Goal: Task Accomplishment & Management: Manage account settings

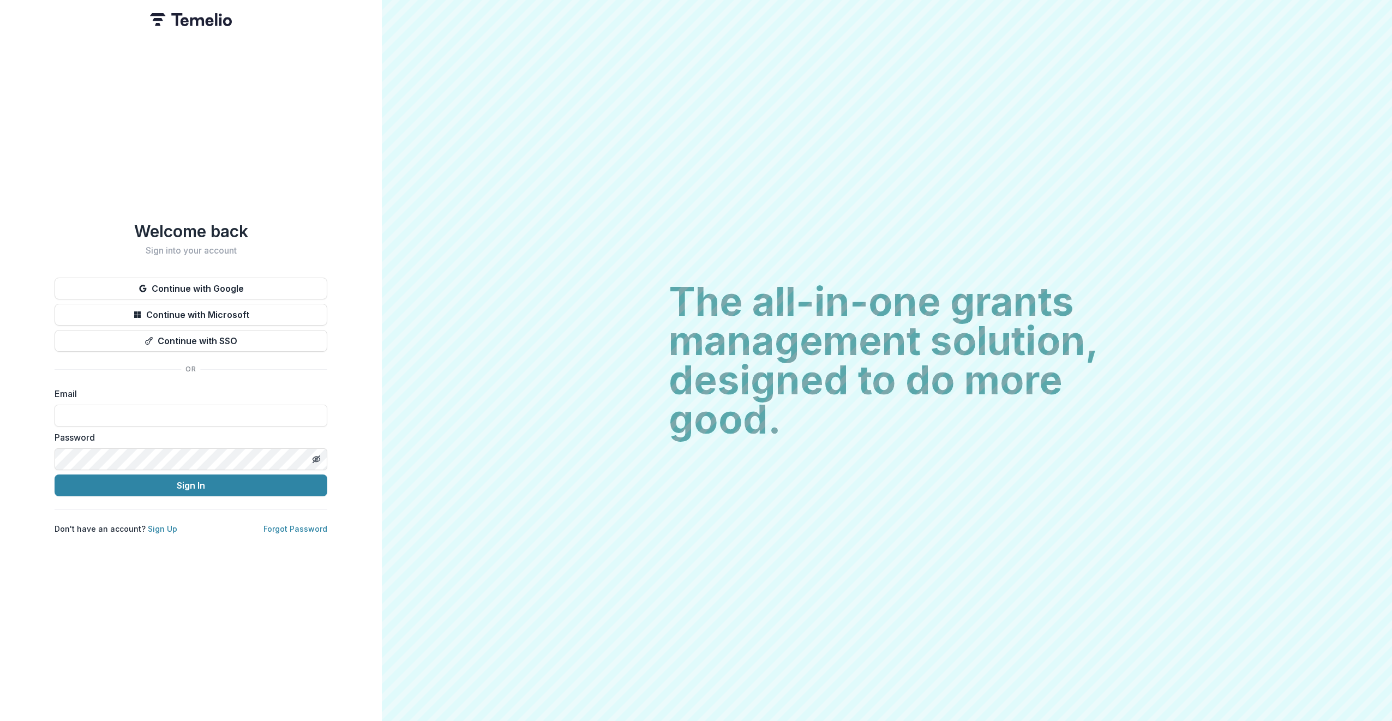
type input "**********"
click at [214, 485] on button "Sign In" at bounding box center [191, 486] width 273 height 22
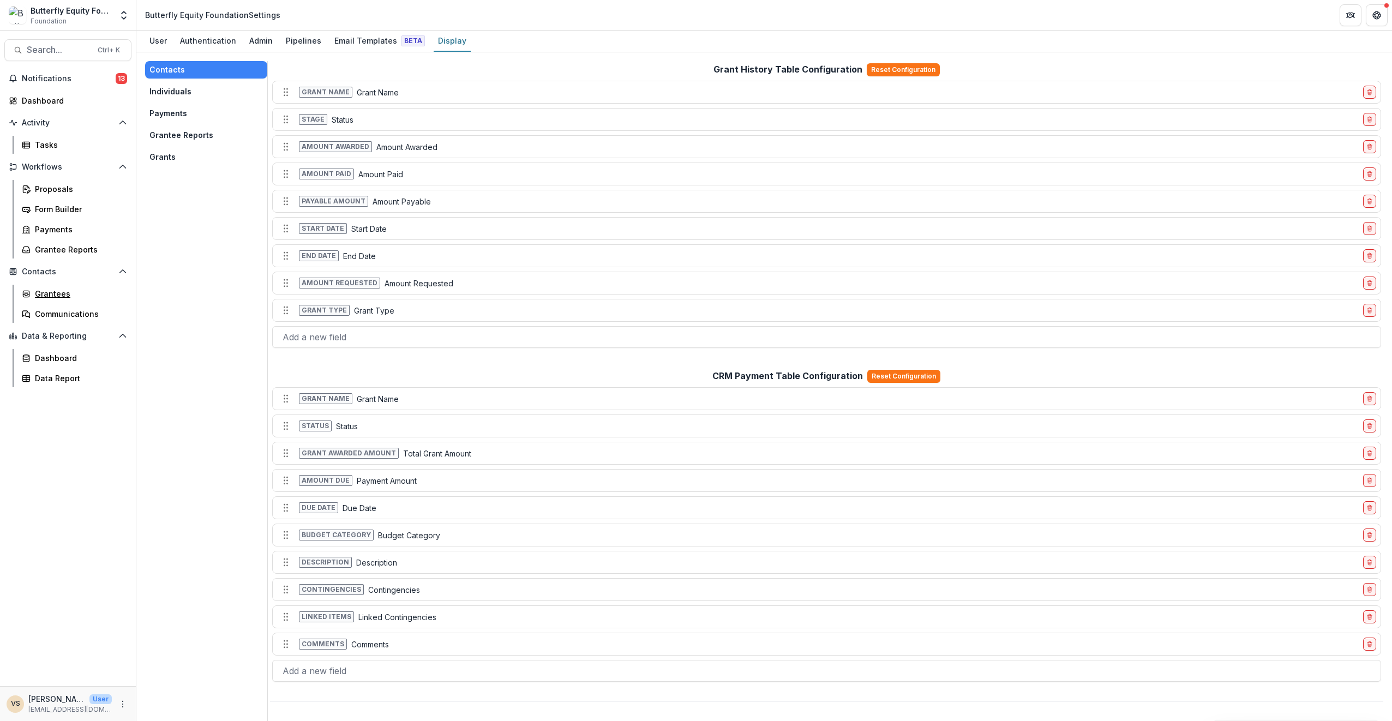
click at [63, 297] on div "Grantees" at bounding box center [79, 293] width 88 height 11
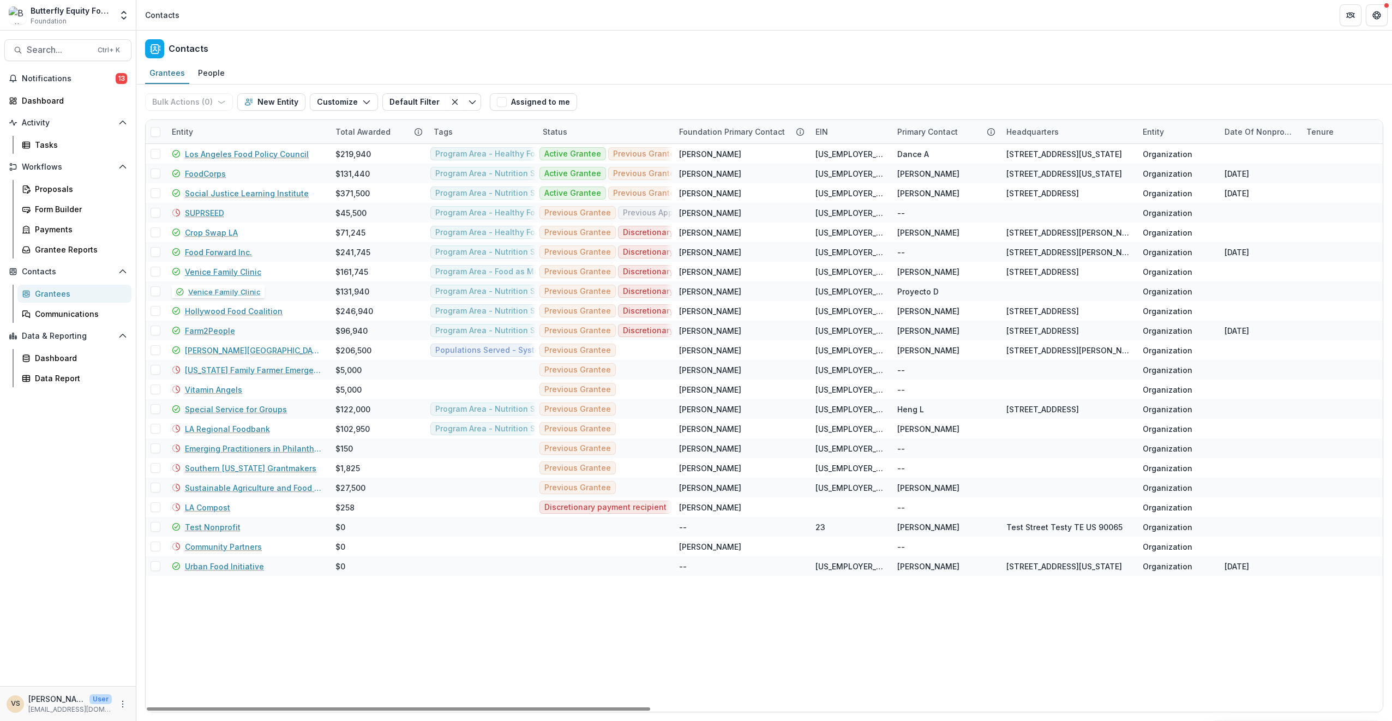
click at [240, 272] on link "Venice Family Clinic" at bounding box center [223, 271] width 76 height 11
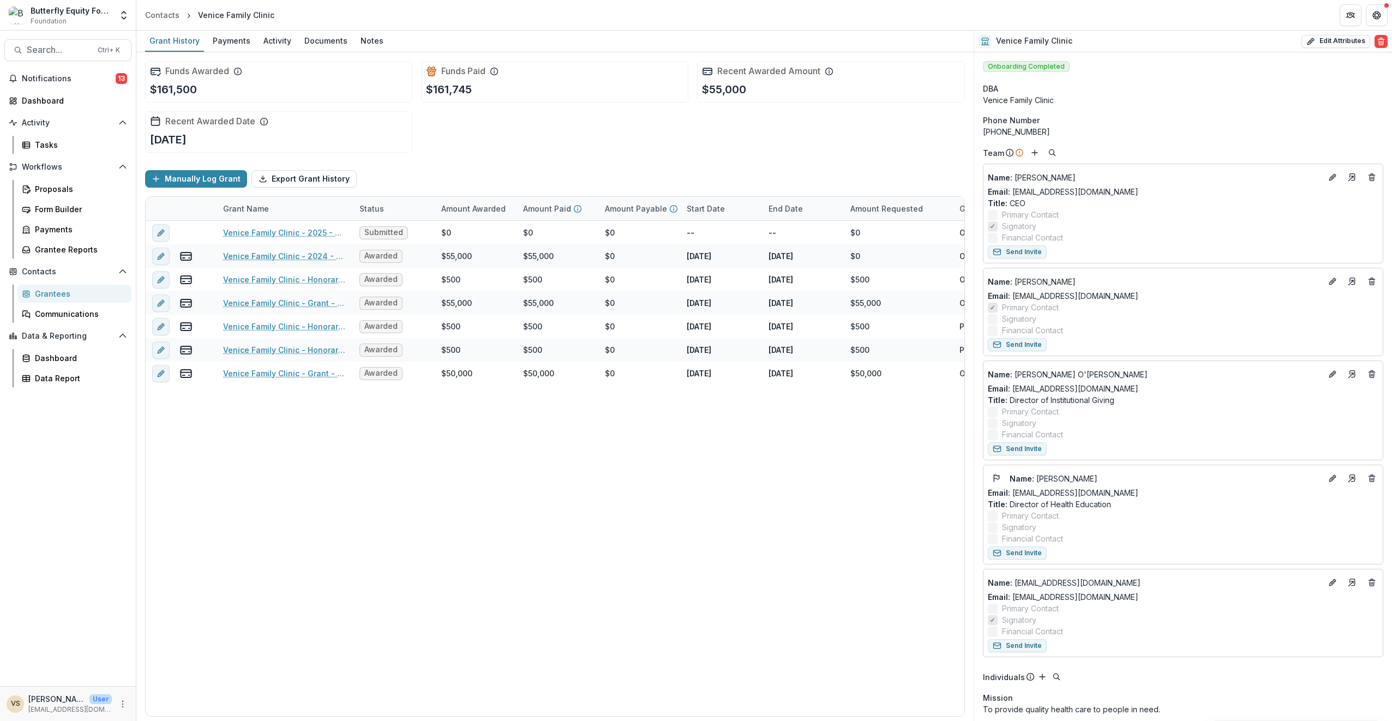
click at [1333, 284] on icon "Edit" at bounding box center [1333, 281] width 9 height 9
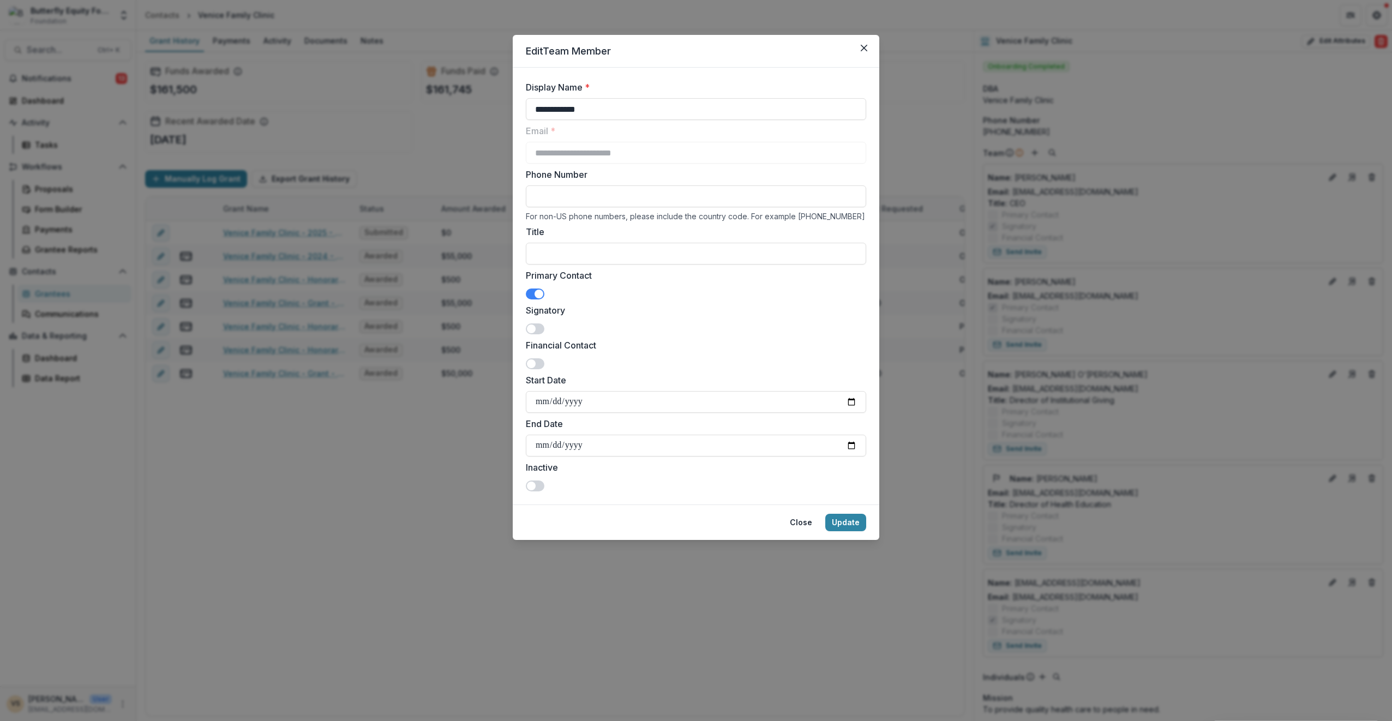
click at [539, 292] on span at bounding box center [539, 294] width 9 height 9
click at [541, 484] on span at bounding box center [535, 486] width 19 height 11
click at [848, 519] on button "Update" at bounding box center [845, 522] width 41 height 17
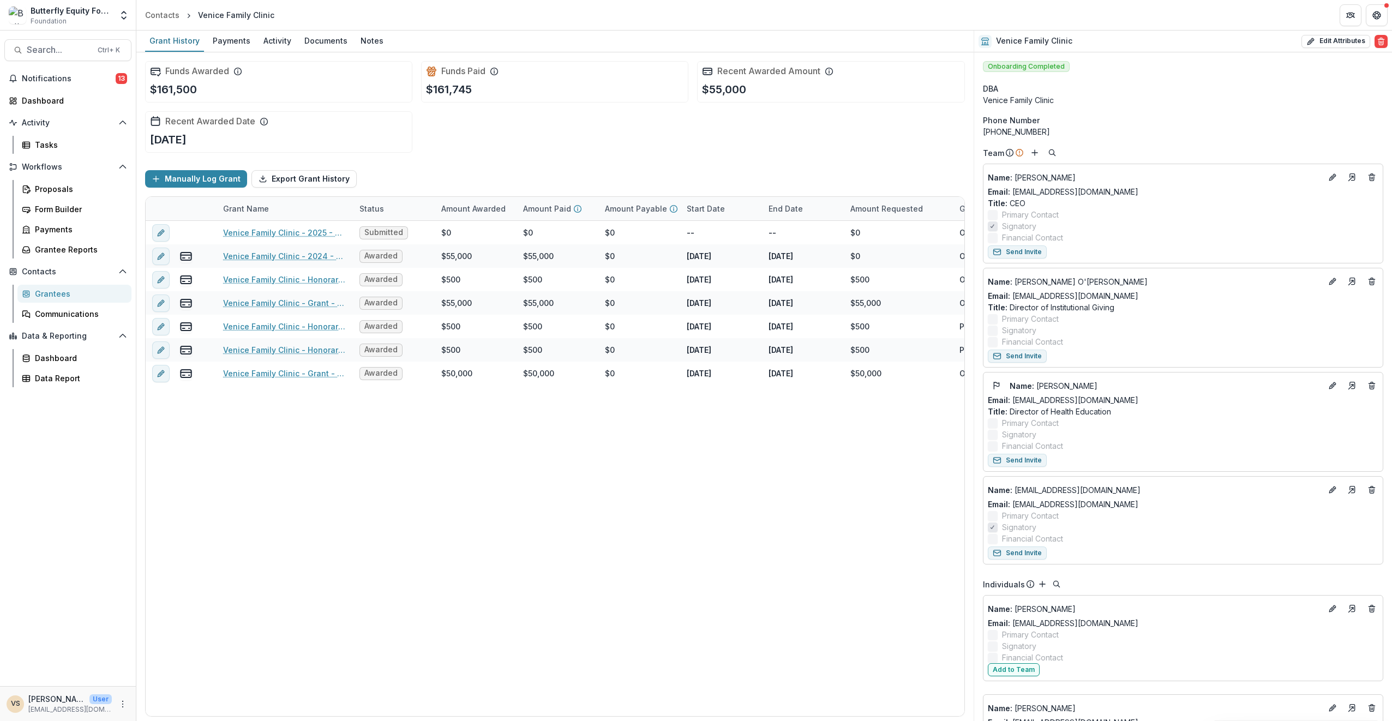
click at [1335, 276] on button "Edit" at bounding box center [1332, 281] width 13 height 13
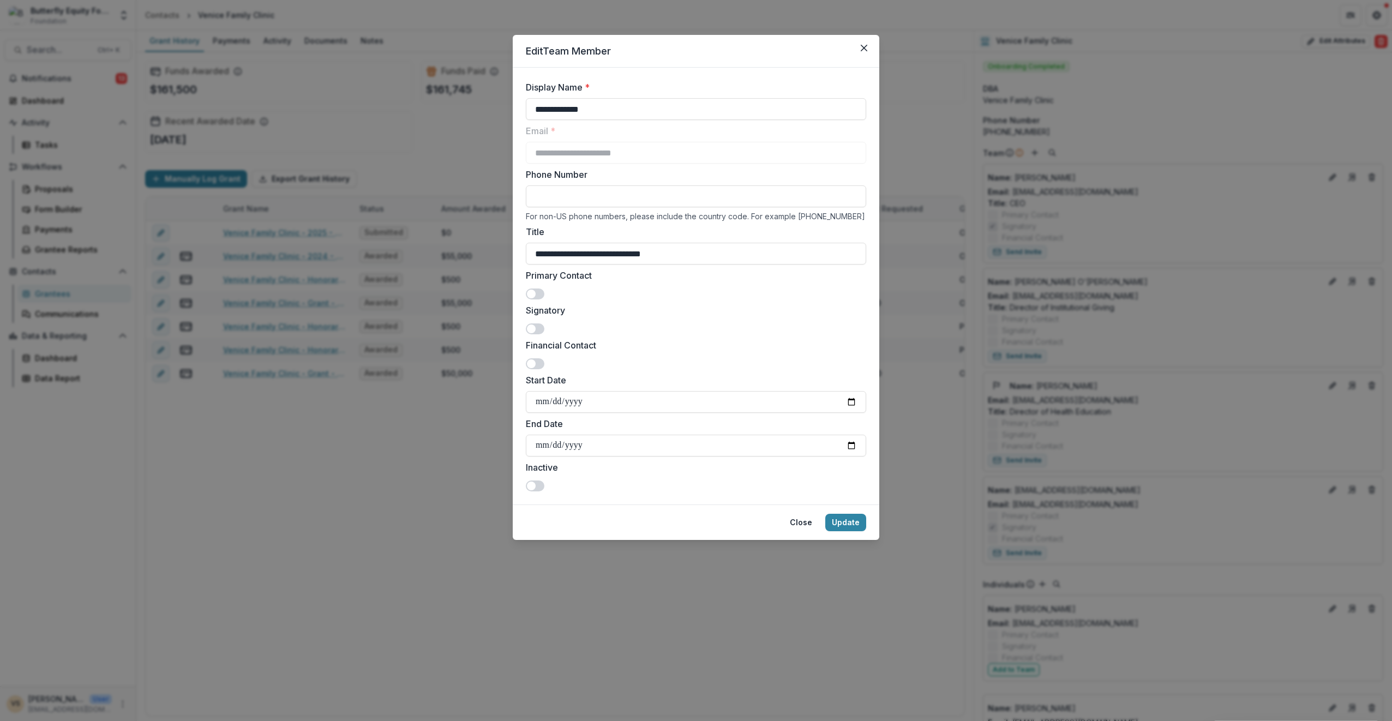
click at [536, 292] on span at bounding box center [535, 294] width 19 height 11
click at [855, 522] on button "Update" at bounding box center [845, 522] width 41 height 17
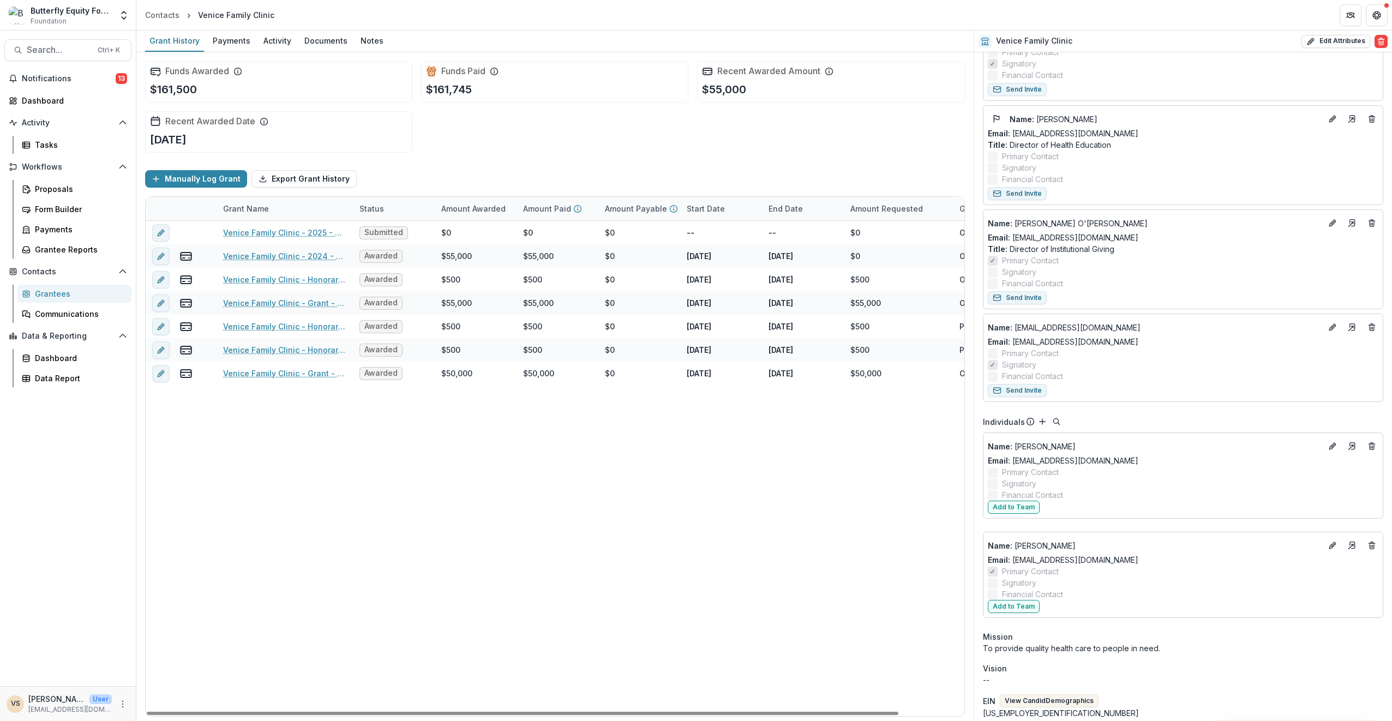
scroll to position [164, 0]
click at [1330, 541] on icon "Edit" at bounding box center [1333, 544] width 9 height 9
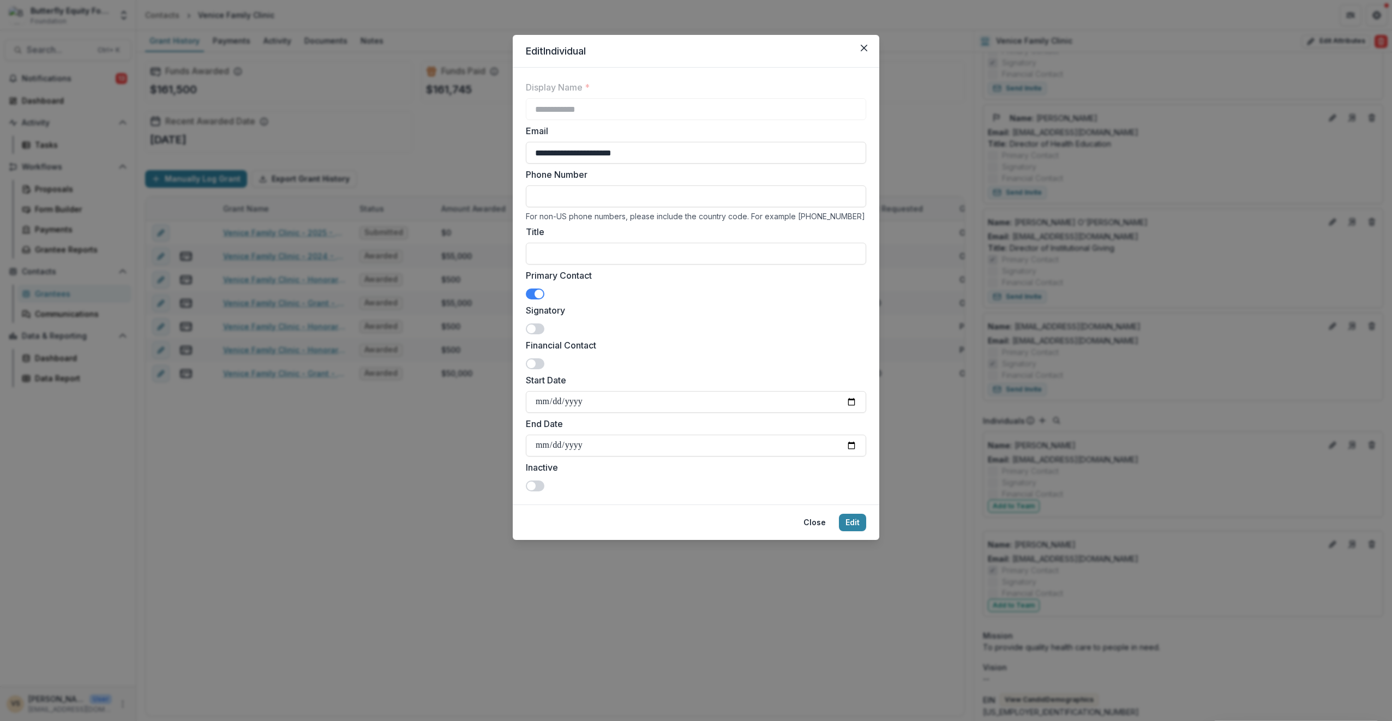
click at [542, 290] on span at bounding box center [539, 294] width 9 height 9
click at [538, 483] on span at bounding box center [535, 486] width 19 height 11
click at [854, 522] on button "Edit" at bounding box center [852, 522] width 27 height 17
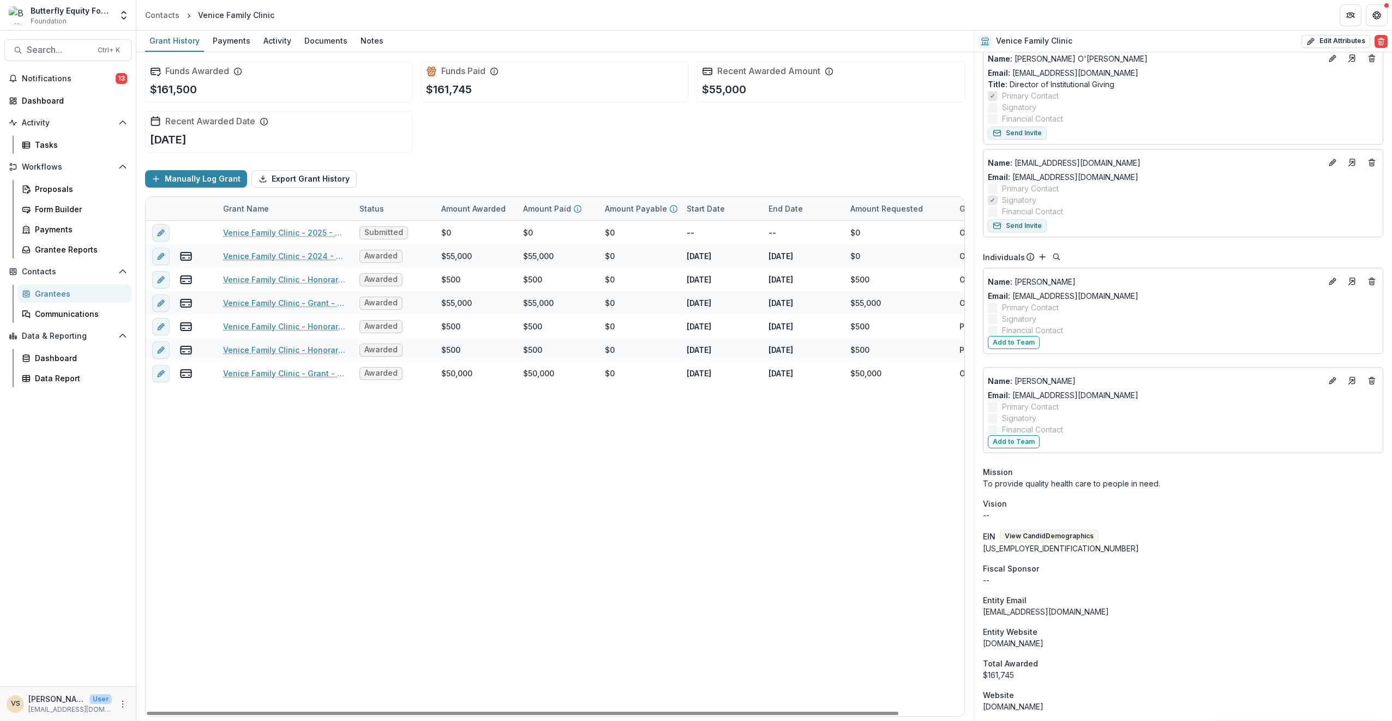
scroll to position [218, 0]
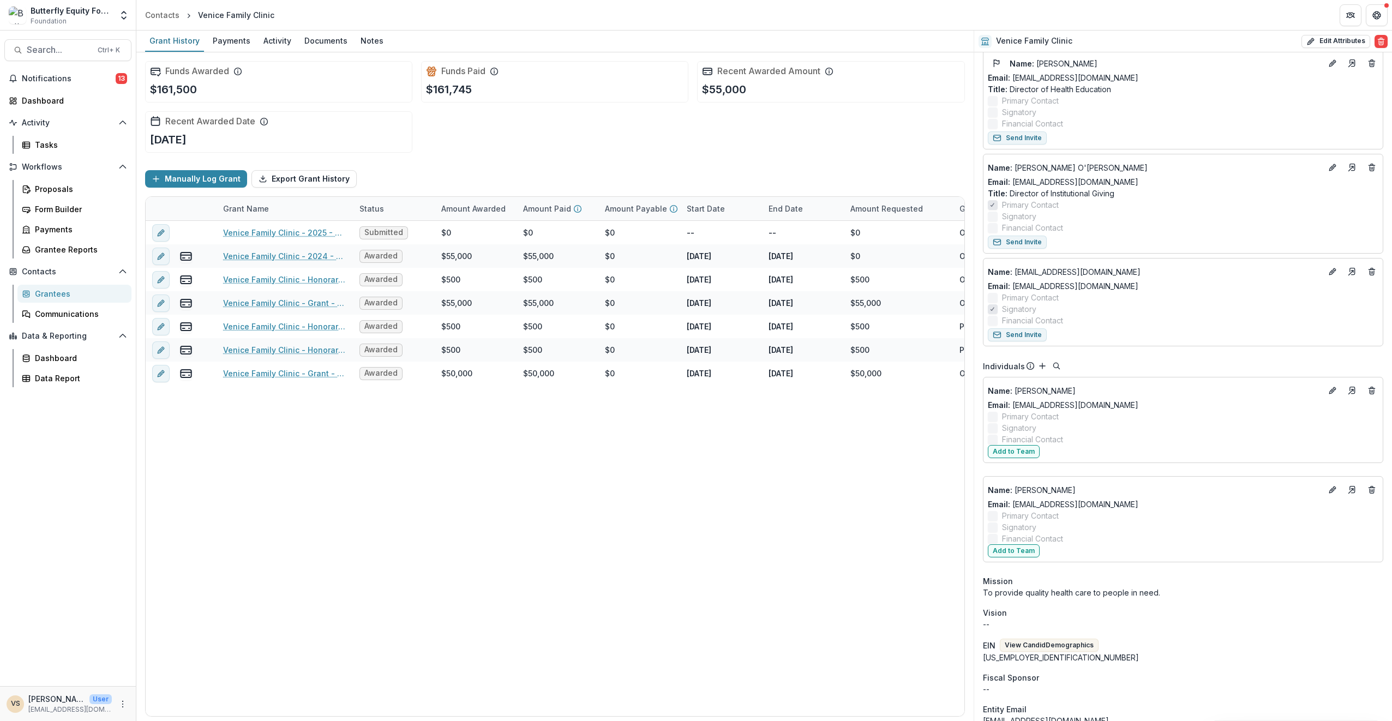
click at [1368, 487] on icon "Deletes" at bounding box center [1372, 490] width 9 height 9
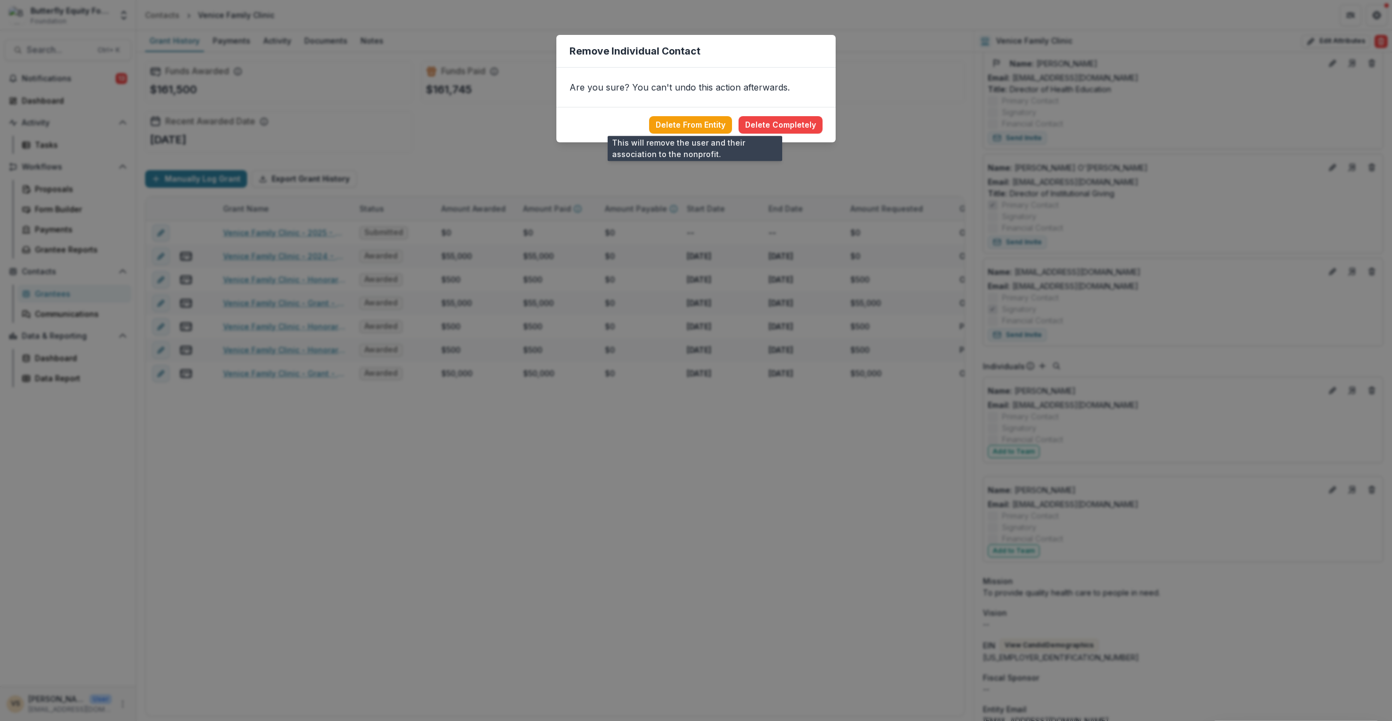
click at [710, 125] on button "Delete From Entity" at bounding box center [690, 124] width 83 height 17
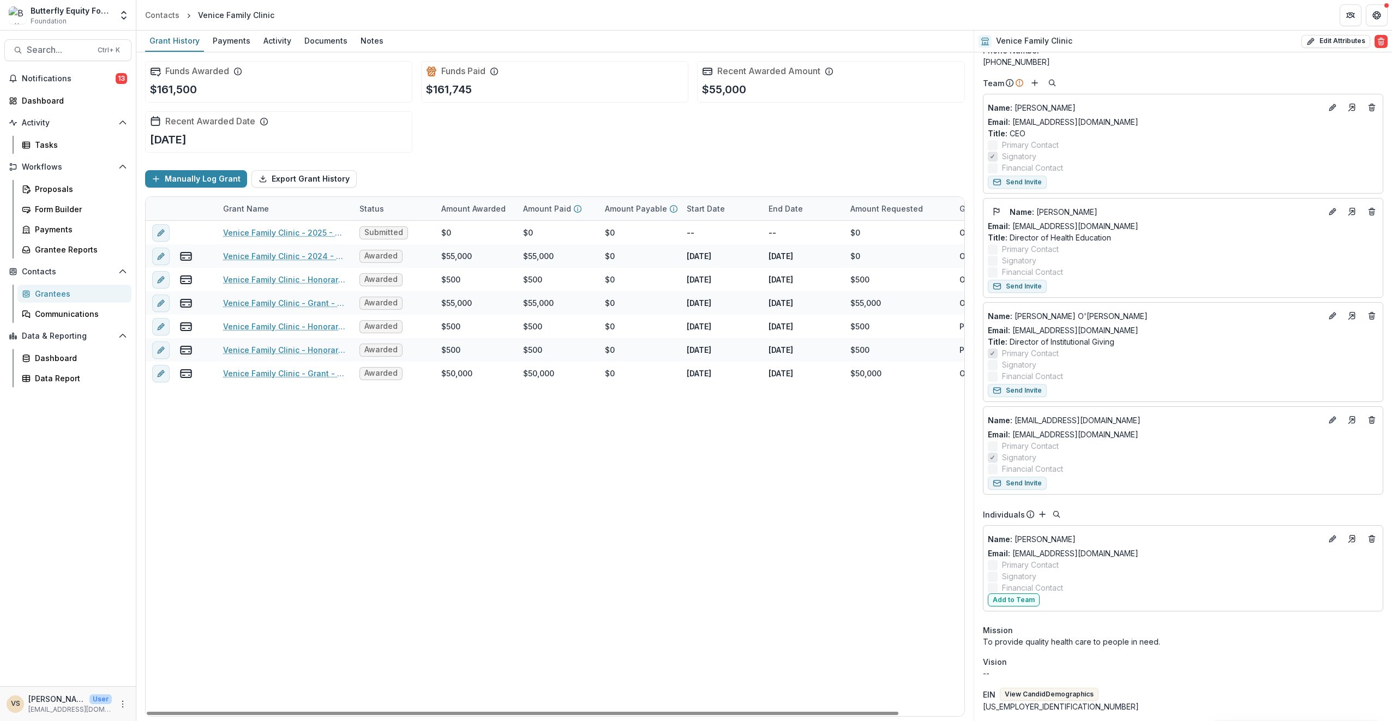
scroll to position [0, 0]
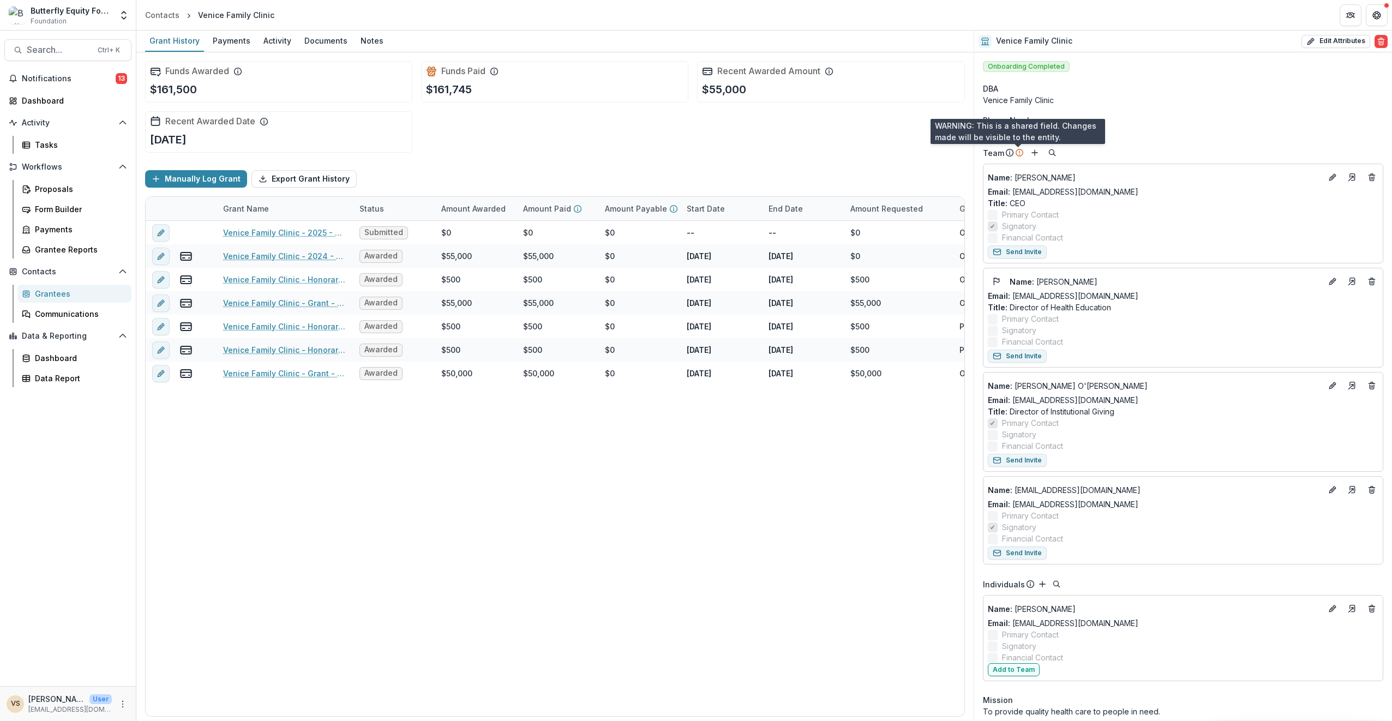
click at [1016, 153] on icon at bounding box center [1019, 152] width 9 height 9
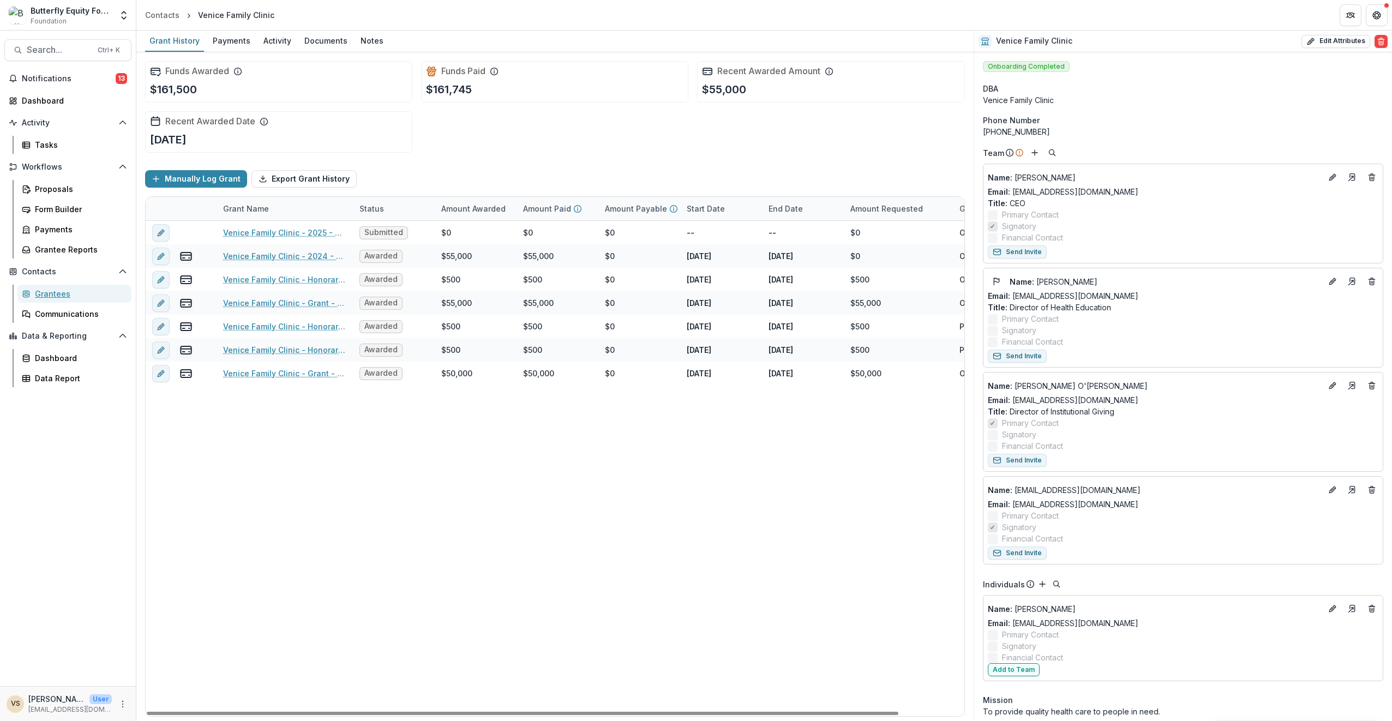
click at [51, 297] on div "Grantees" at bounding box center [79, 293] width 88 height 11
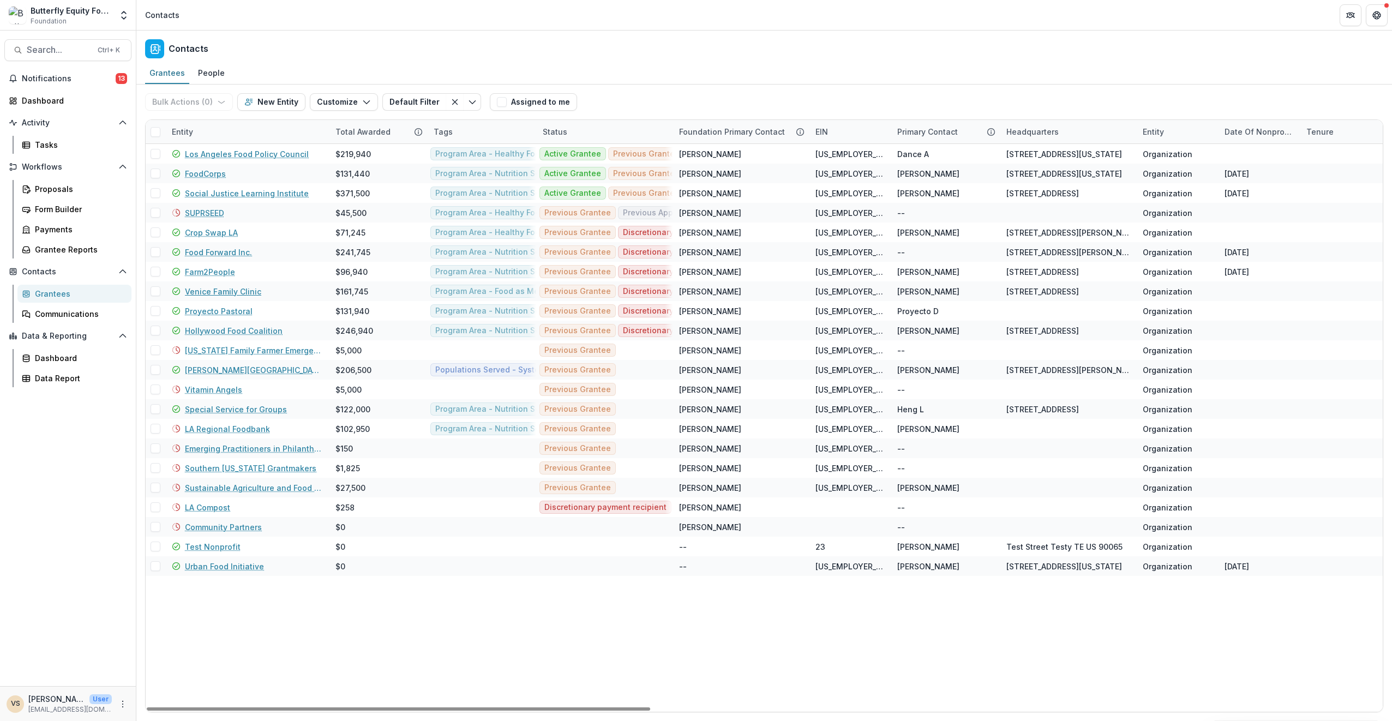
click at [229, 292] on link "Venice Family Clinic" at bounding box center [223, 291] width 76 height 11
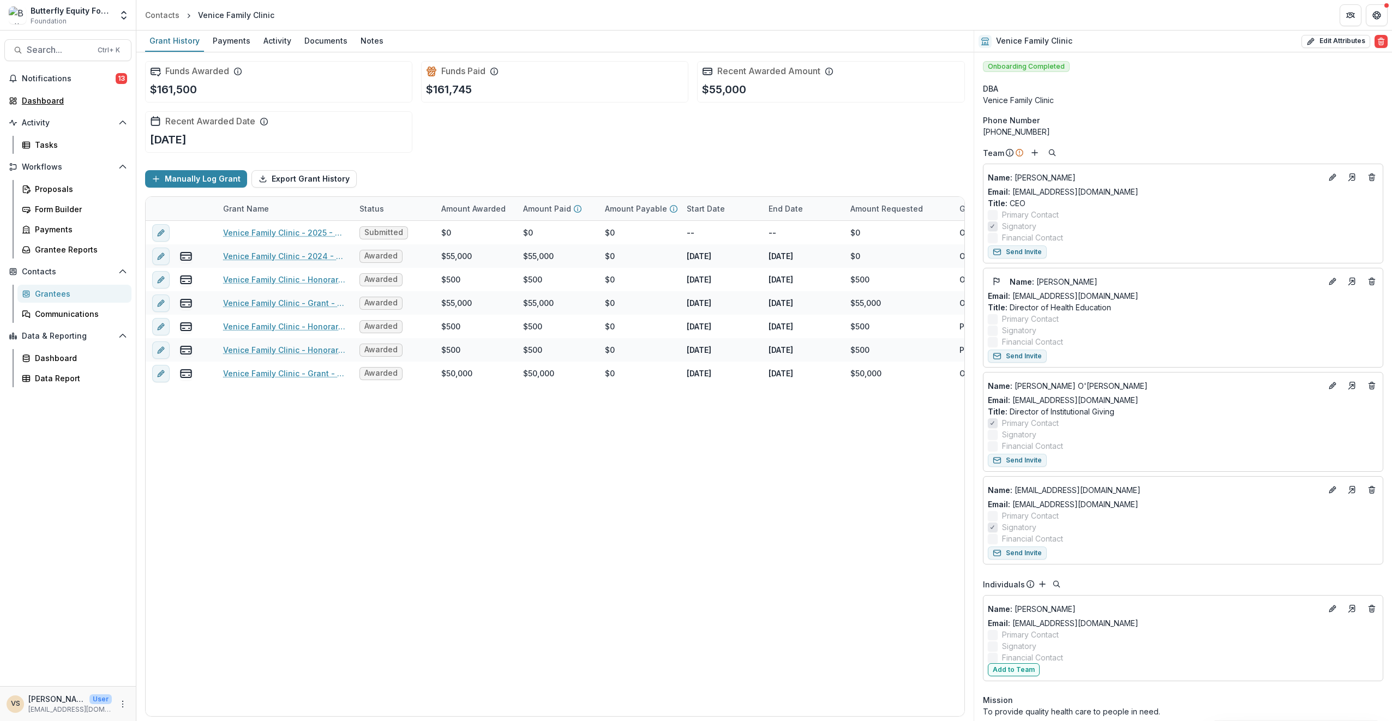
click at [53, 99] on div "Dashboard" at bounding box center [72, 100] width 101 height 11
